Goal: Task Accomplishment & Management: Complete application form

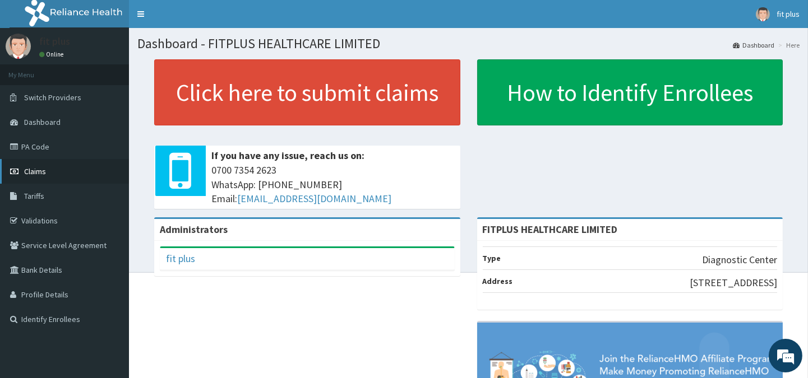
click at [49, 170] on link "Claims" at bounding box center [64, 171] width 129 height 25
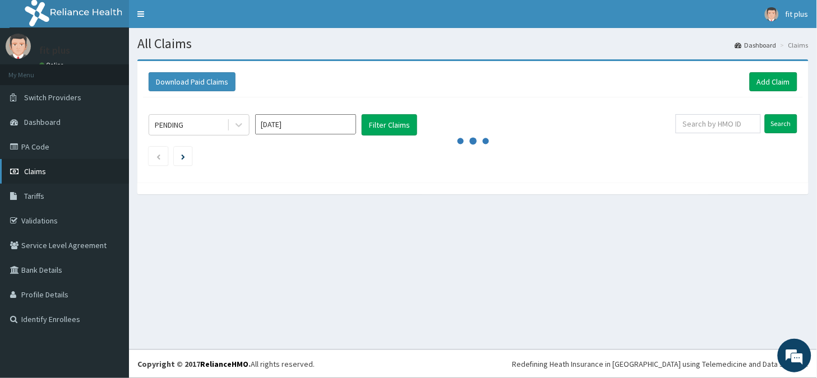
click at [37, 173] on span "Claims" at bounding box center [35, 171] width 22 height 10
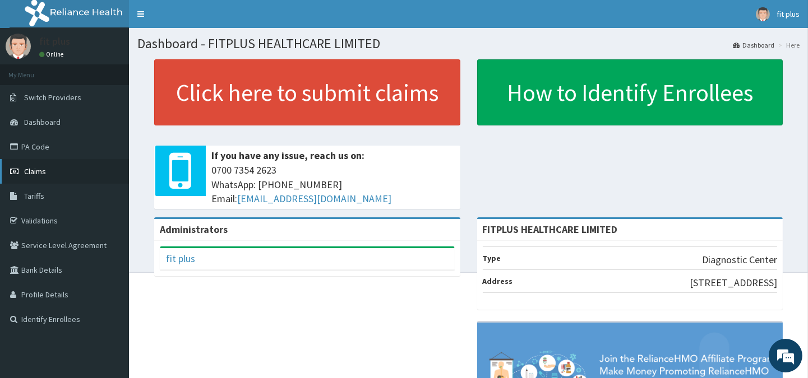
click at [44, 165] on link "Claims" at bounding box center [64, 171] width 129 height 25
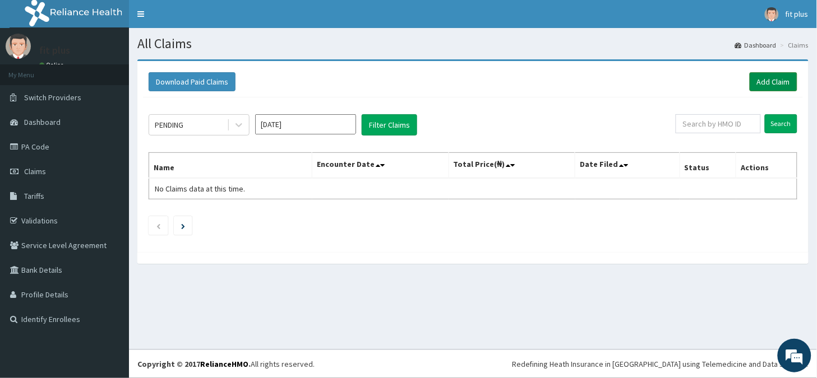
click at [776, 78] on link "Add Claim" at bounding box center [773, 81] width 48 height 19
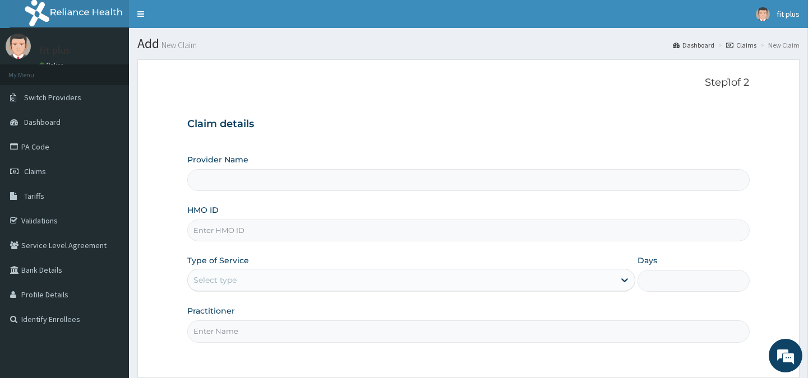
type input "FITPLUS HEALTHCARE LIMITED"
click at [265, 232] on input "HMO ID" at bounding box center [468, 231] width 562 height 22
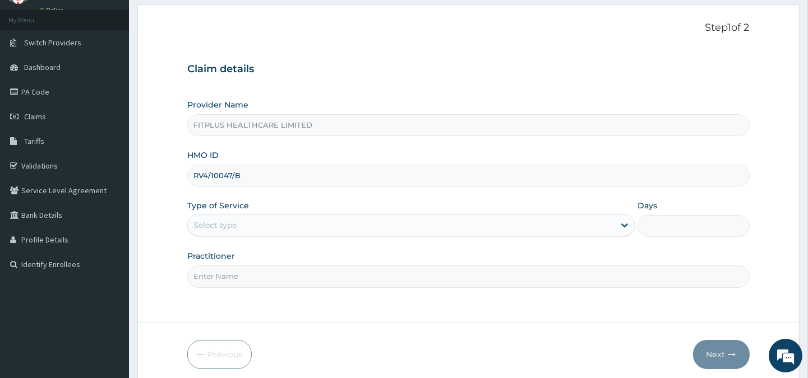
scroll to position [62, 0]
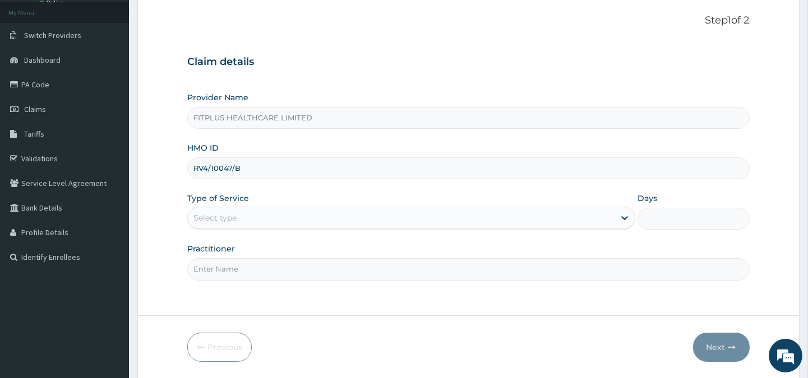
type input "RV4/10047/B"
click at [234, 216] on div "Select type" at bounding box center [214, 217] width 43 height 11
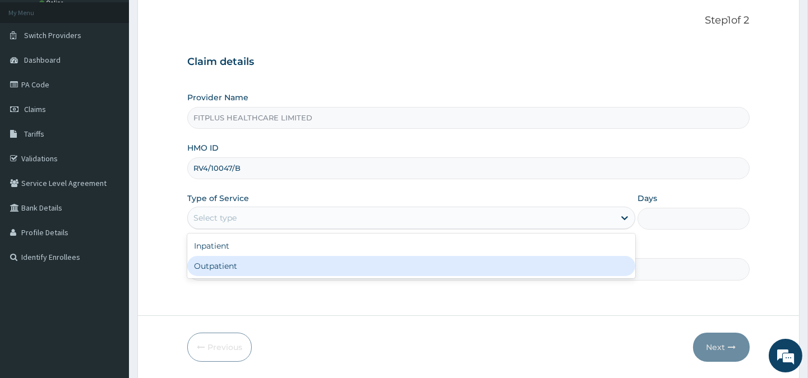
click at [256, 267] on div "Outpatient" at bounding box center [411, 266] width 448 height 20
type input "1"
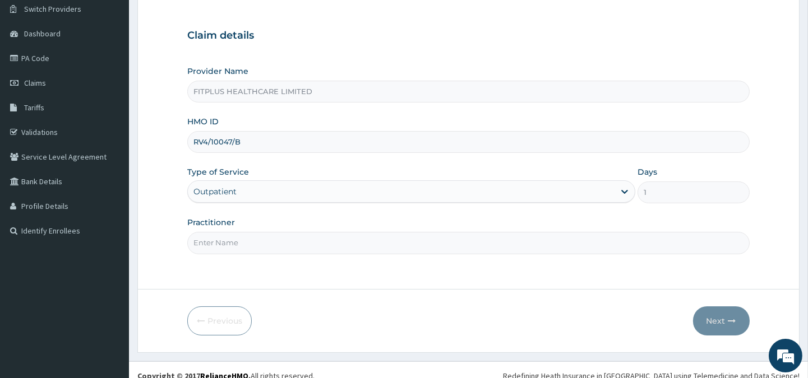
scroll to position [100, 0]
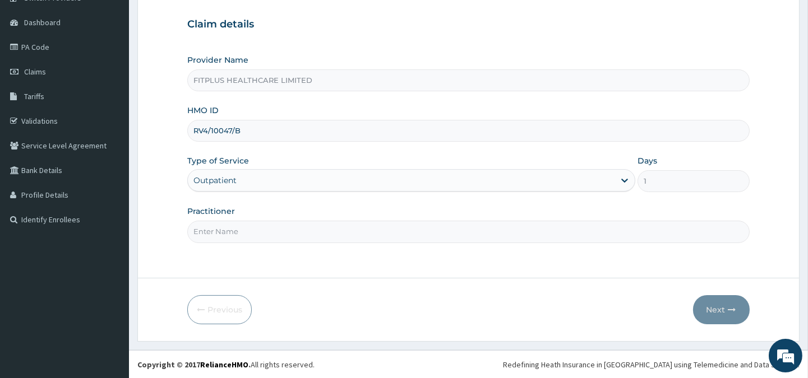
click at [262, 230] on input "Practitioner" at bounding box center [468, 232] width 562 height 22
type input "PA/DEFA56"
click at [712, 313] on button "Next" at bounding box center [721, 309] width 57 height 29
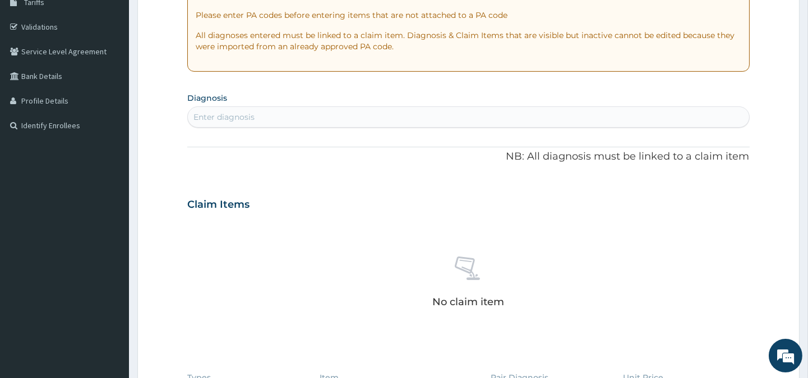
scroll to position [225, 0]
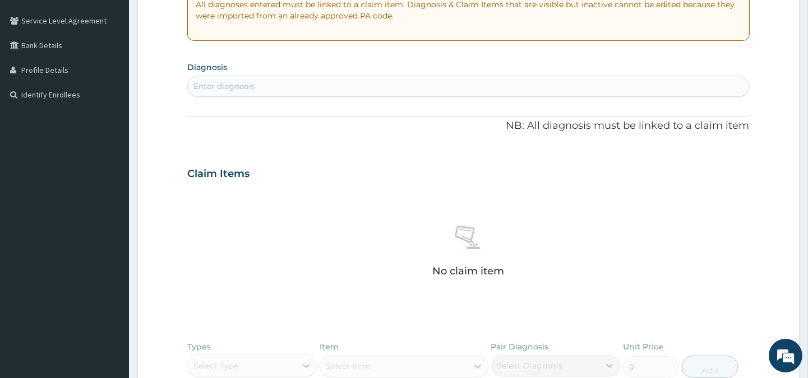
click at [262, 86] on div "Enter diagnosis" at bounding box center [468, 86] width 561 height 18
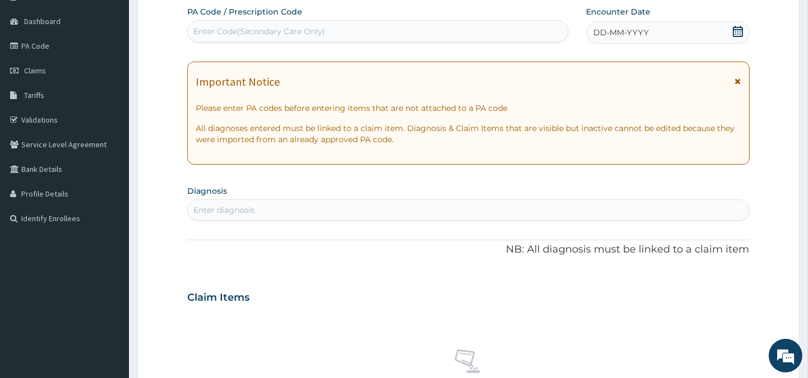
scroll to position [100, 0]
click at [299, 38] on div "Enter Code(Secondary Care Only)" at bounding box center [377, 33] width 379 height 18
click at [305, 30] on div "Enter Code(Secondary Care Only)" at bounding box center [259, 32] width 132 height 11
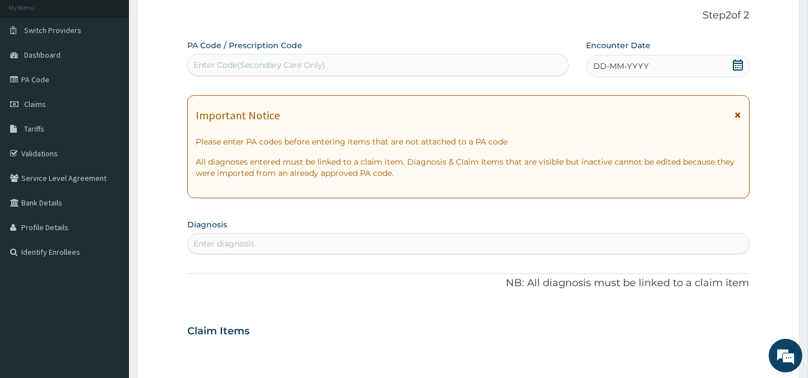
scroll to position [0, 0]
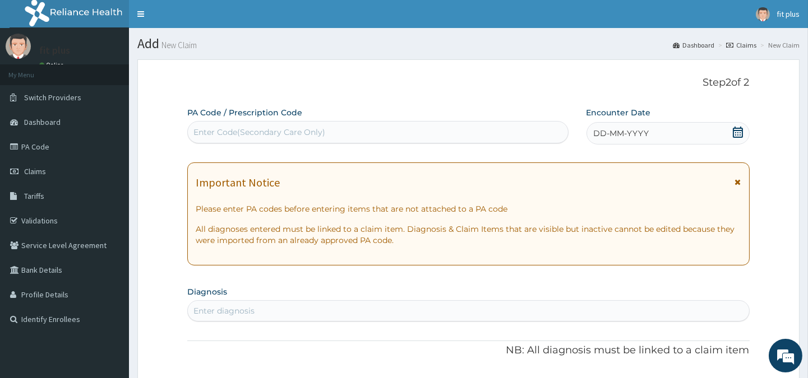
click at [251, 133] on div "Enter Code(Secondary Care Only)" at bounding box center [259, 132] width 132 height 11
type input "PA/DEFA56"
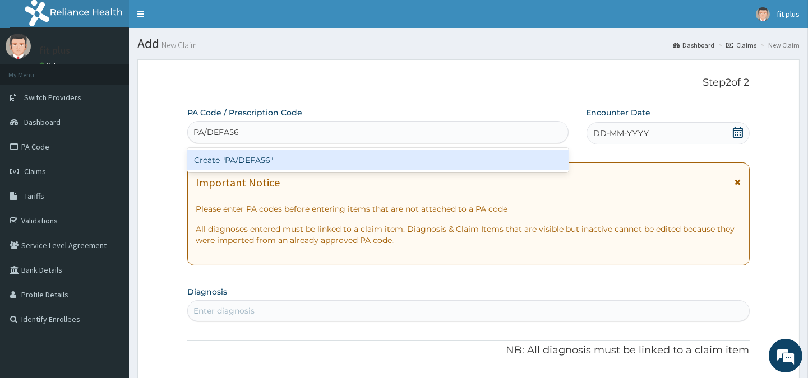
click at [258, 153] on div "Create "PA/DEFA56"" at bounding box center [377, 160] width 381 height 20
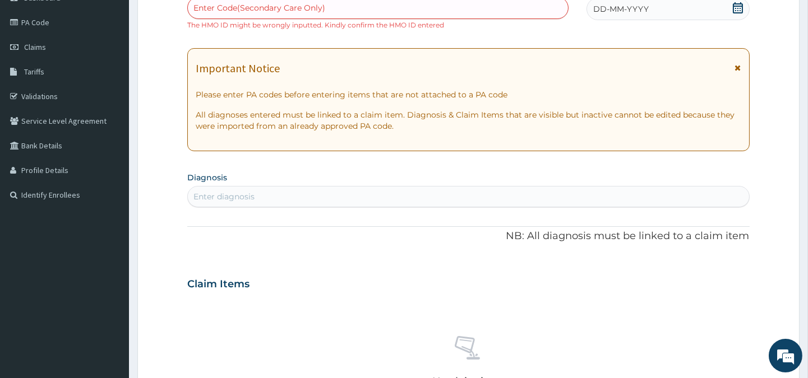
scroll to position [62, 0]
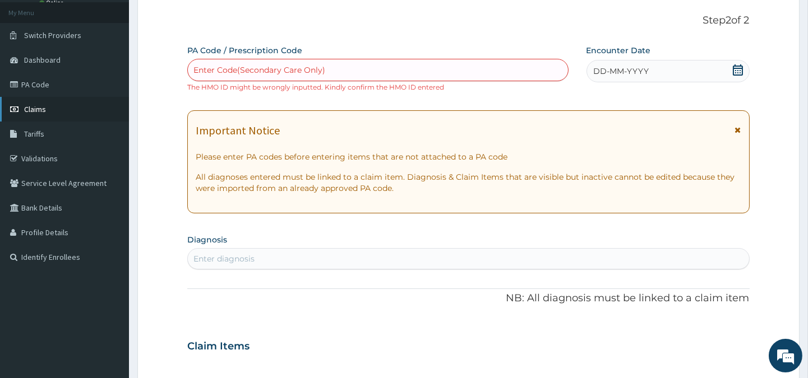
click at [30, 108] on span "Claims" at bounding box center [35, 109] width 22 height 10
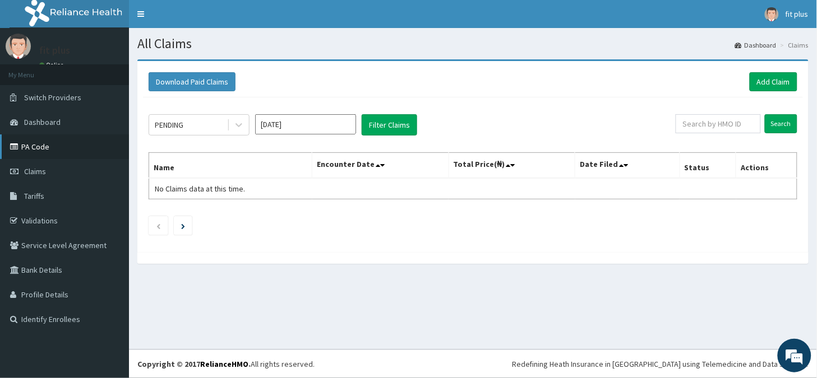
click at [47, 143] on link "PA Code" at bounding box center [64, 147] width 129 height 25
click at [774, 76] on link "Add Claim" at bounding box center [773, 81] width 48 height 19
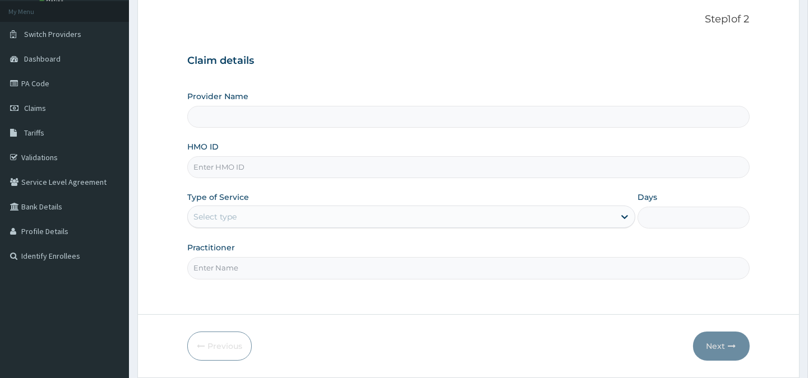
scroll to position [100, 0]
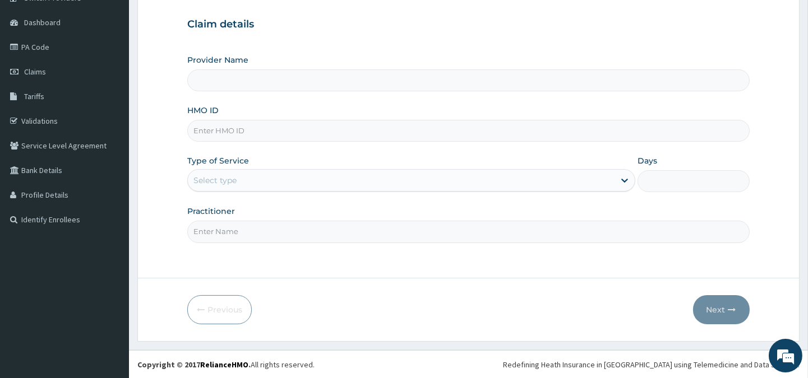
type input "FITPLUS HEALTHCARE LIMITED"
click at [249, 133] on input "HMO ID" at bounding box center [468, 131] width 562 height 22
type input "RUY/10047/B"
click at [255, 179] on div "Select type" at bounding box center [401, 181] width 427 height 18
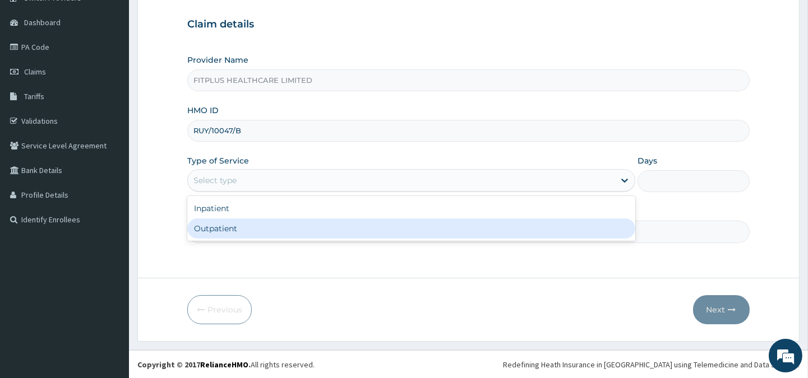
click at [243, 224] on div "Outpatient" at bounding box center [411, 229] width 448 height 20
type input "1"
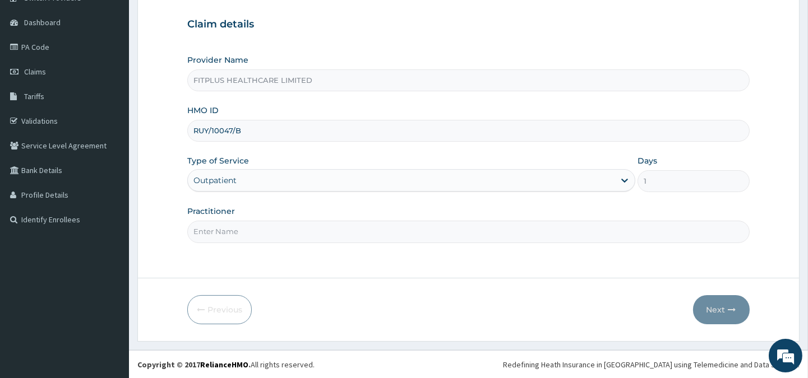
click at [260, 239] on input "Practitioner" at bounding box center [468, 232] width 562 height 22
type input "RELIANCE"
click at [706, 312] on button "Next" at bounding box center [721, 309] width 57 height 29
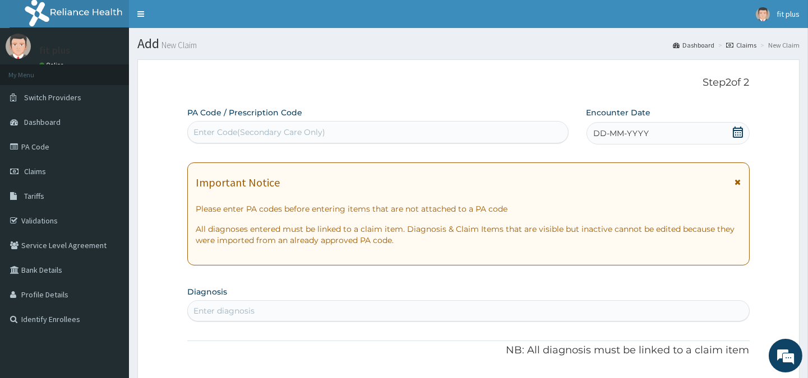
click at [237, 135] on div "Enter Code(Secondary Care Only)" at bounding box center [259, 132] width 132 height 11
type input "PA/DEFA56"
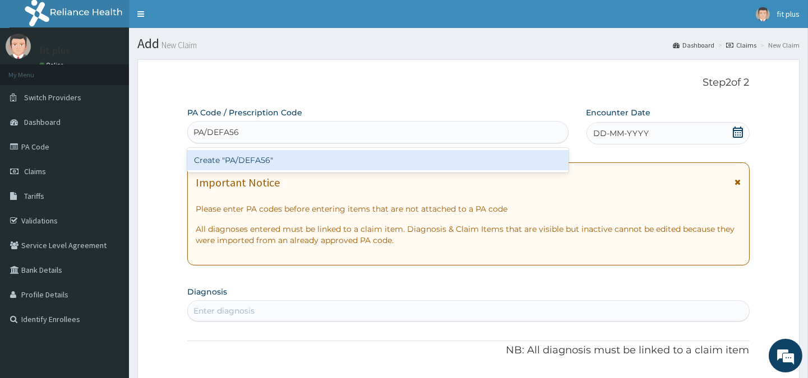
click at [302, 160] on div "Create "PA/DEFA56"" at bounding box center [377, 160] width 381 height 20
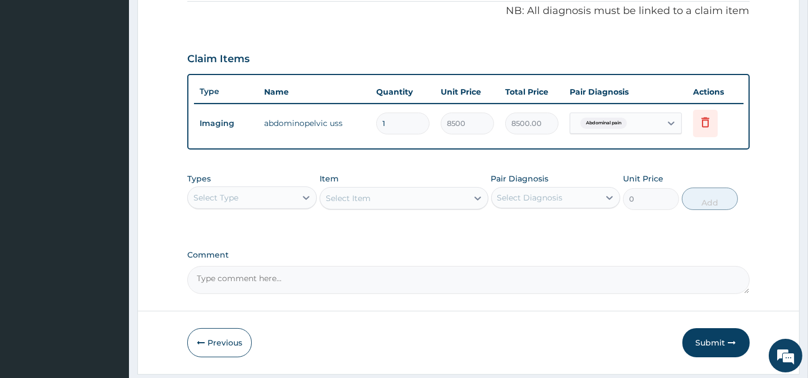
scroll to position [376, 0]
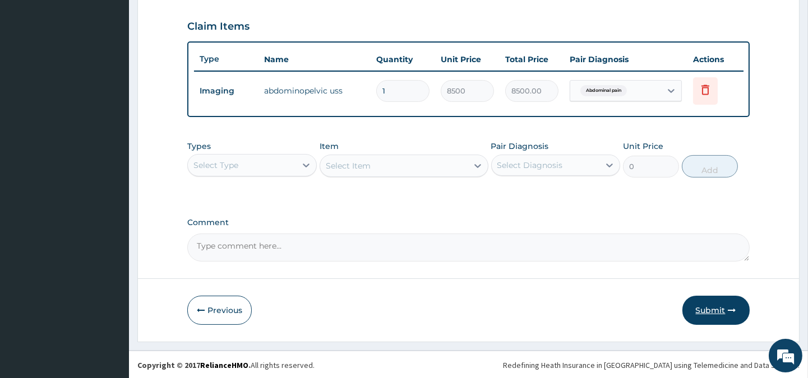
click at [716, 313] on button "Submit" at bounding box center [715, 310] width 67 height 29
